Goal: Information Seeking & Learning: Learn about a topic

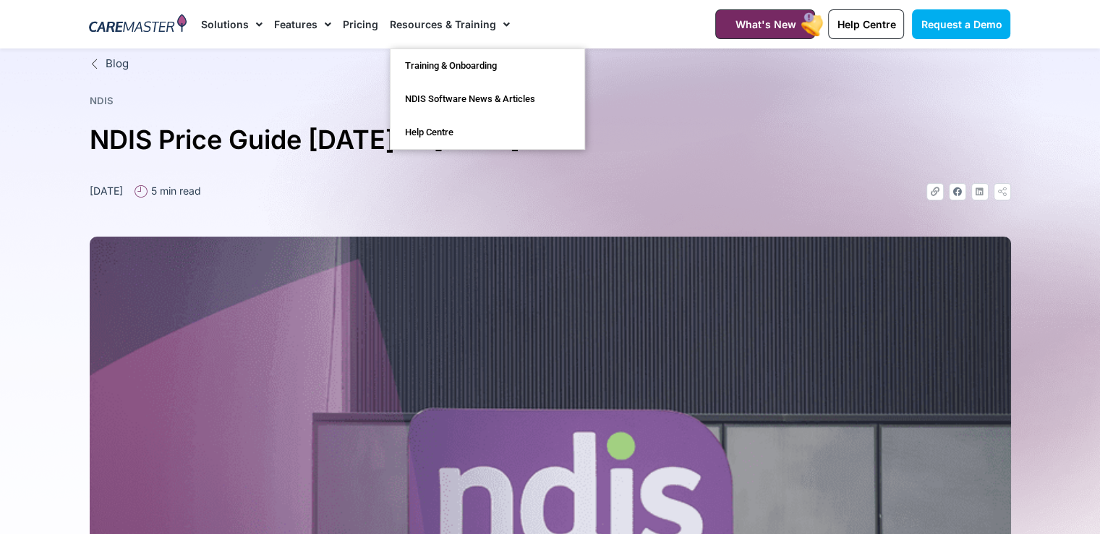
click at [353, 25] on link "Pricing" at bounding box center [360, 24] width 35 height 48
